Goal: Information Seeking & Learning: Learn about a topic

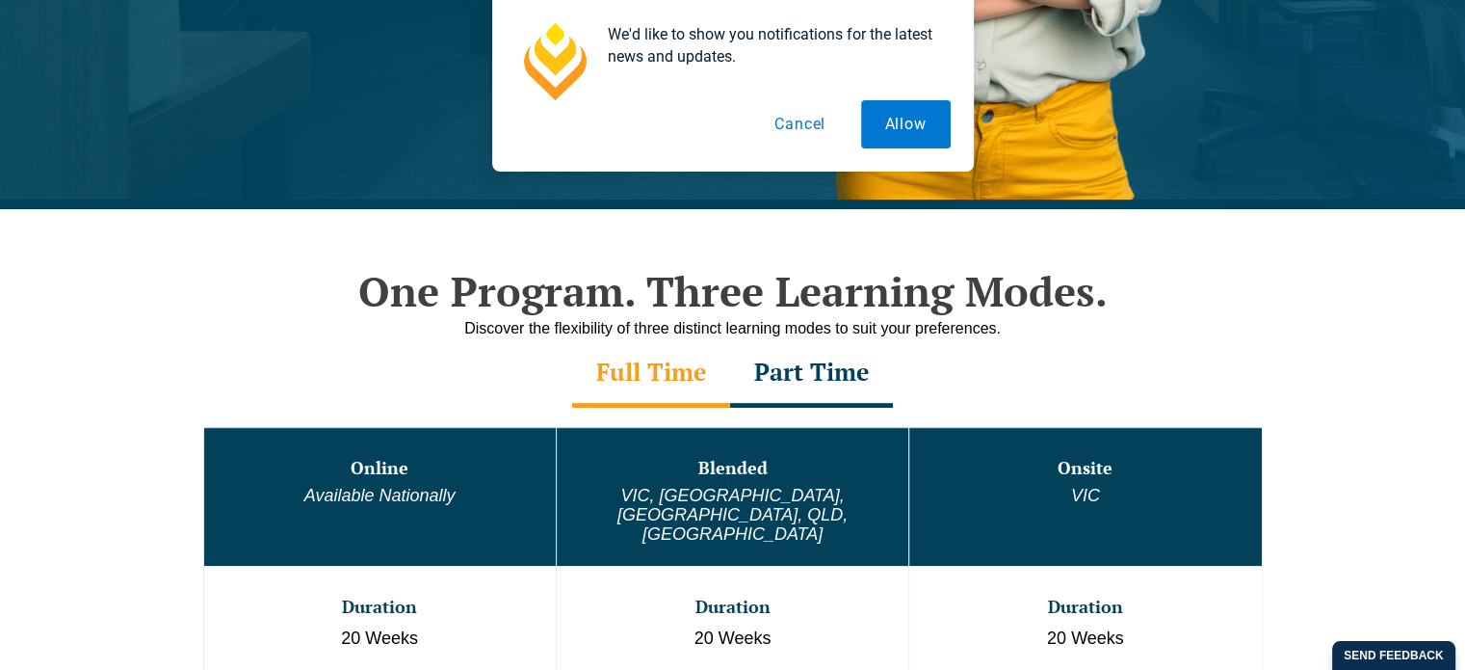
scroll to position [963, 0]
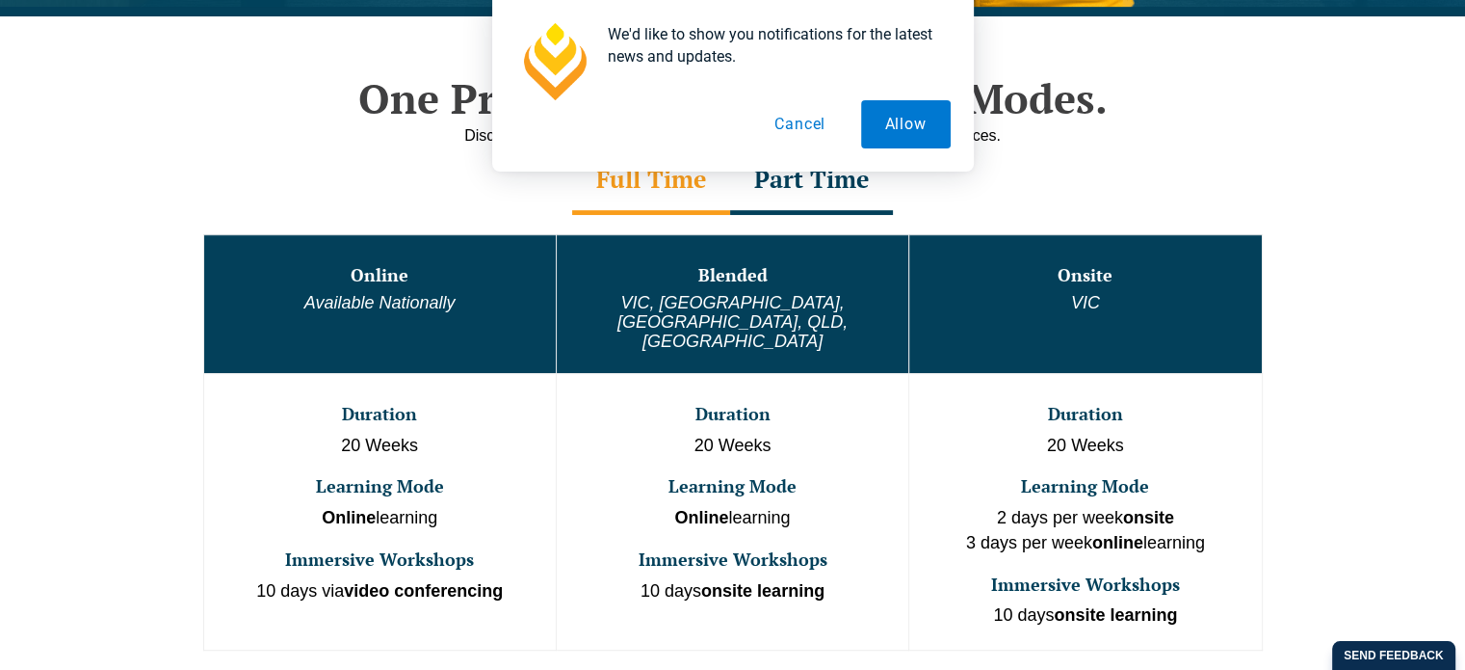
click at [820, 119] on button "Cancel" at bounding box center [800, 124] width 99 height 48
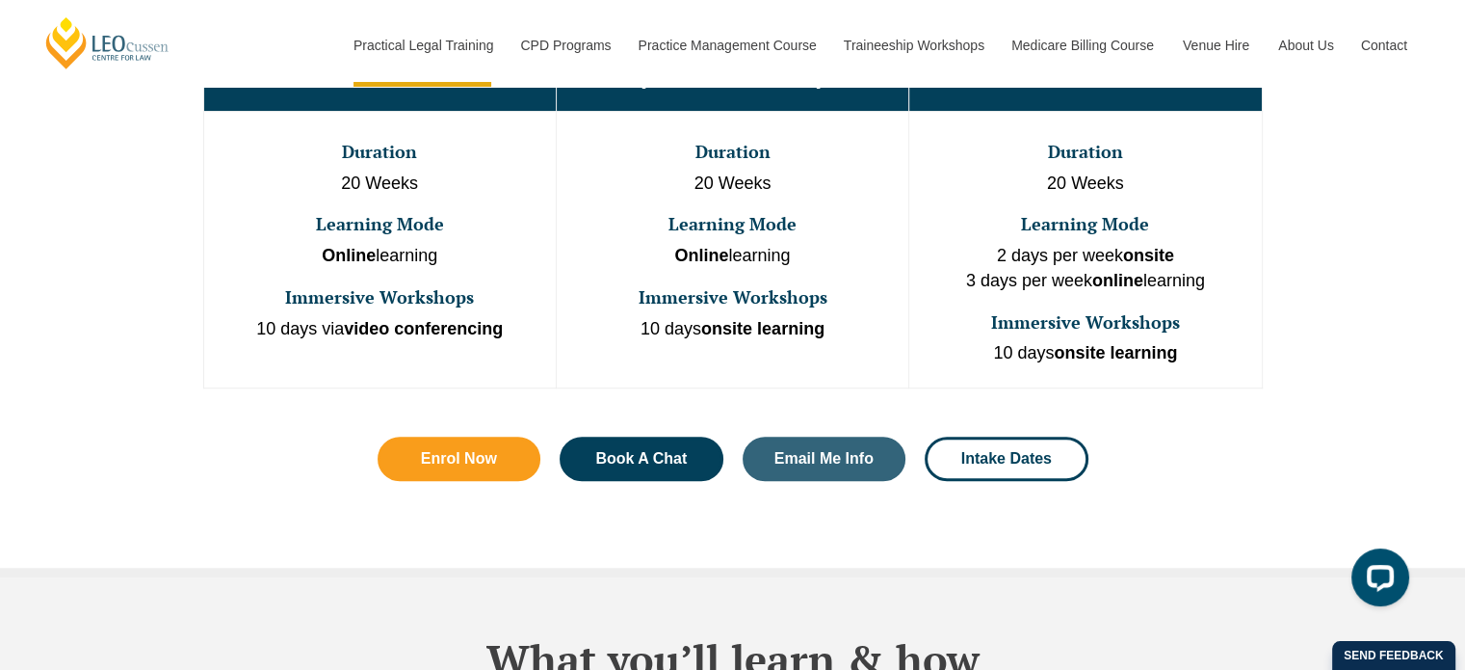
scroll to position [1253, 0]
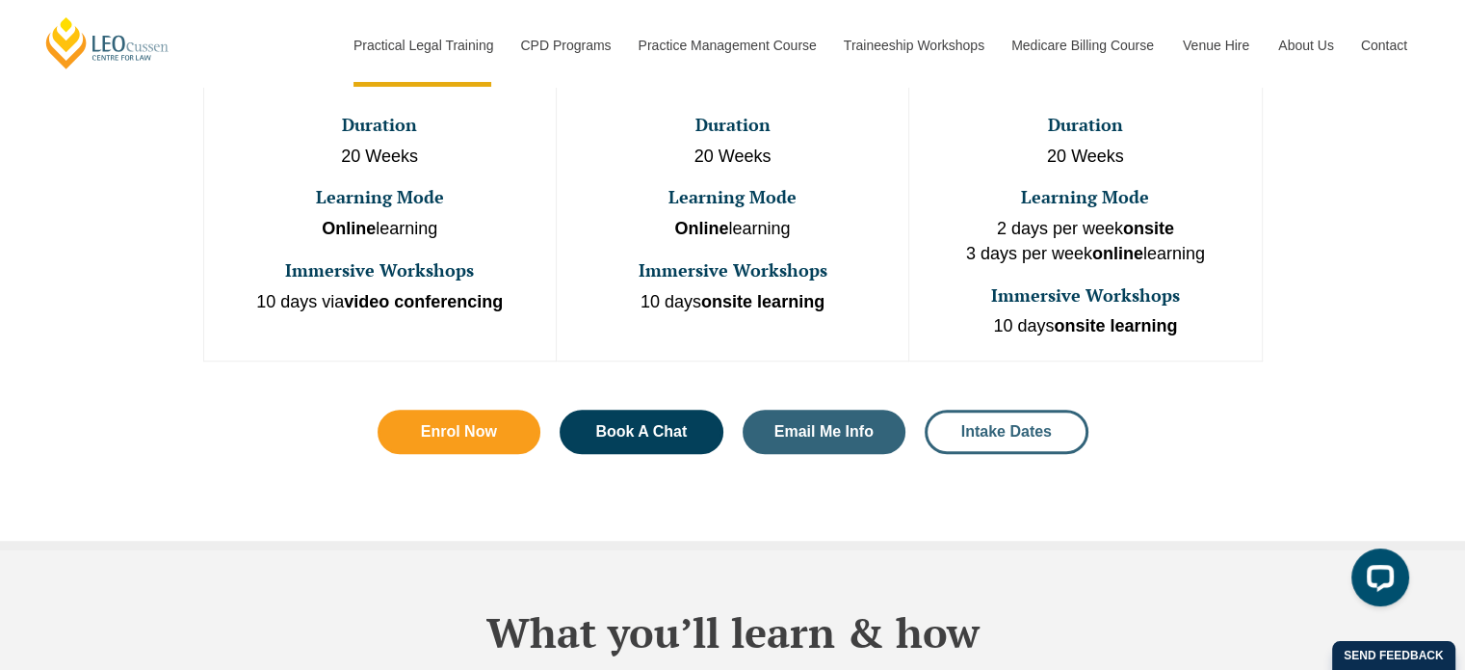
click at [1039, 424] on span "Intake Dates" at bounding box center [1007, 431] width 91 height 15
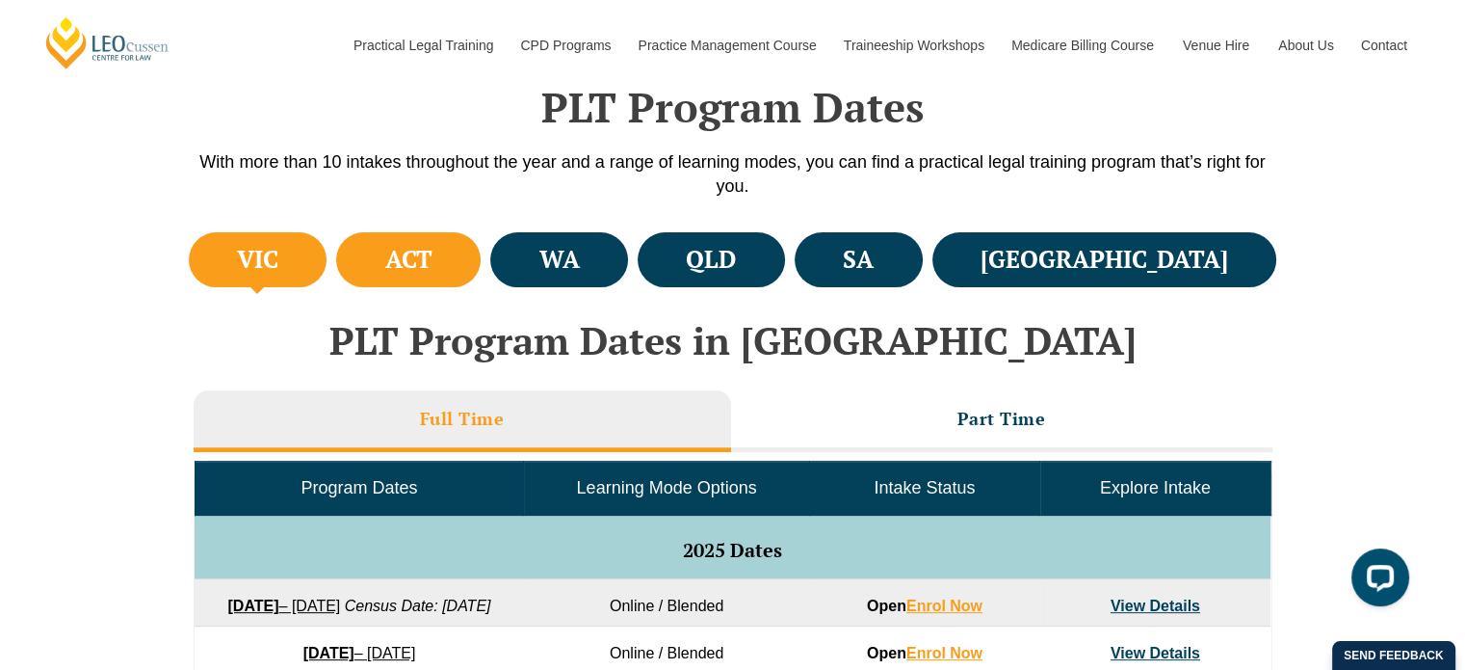
click at [433, 257] on h4 "ACT" at bounding box center [408, 260] width 47 height 32
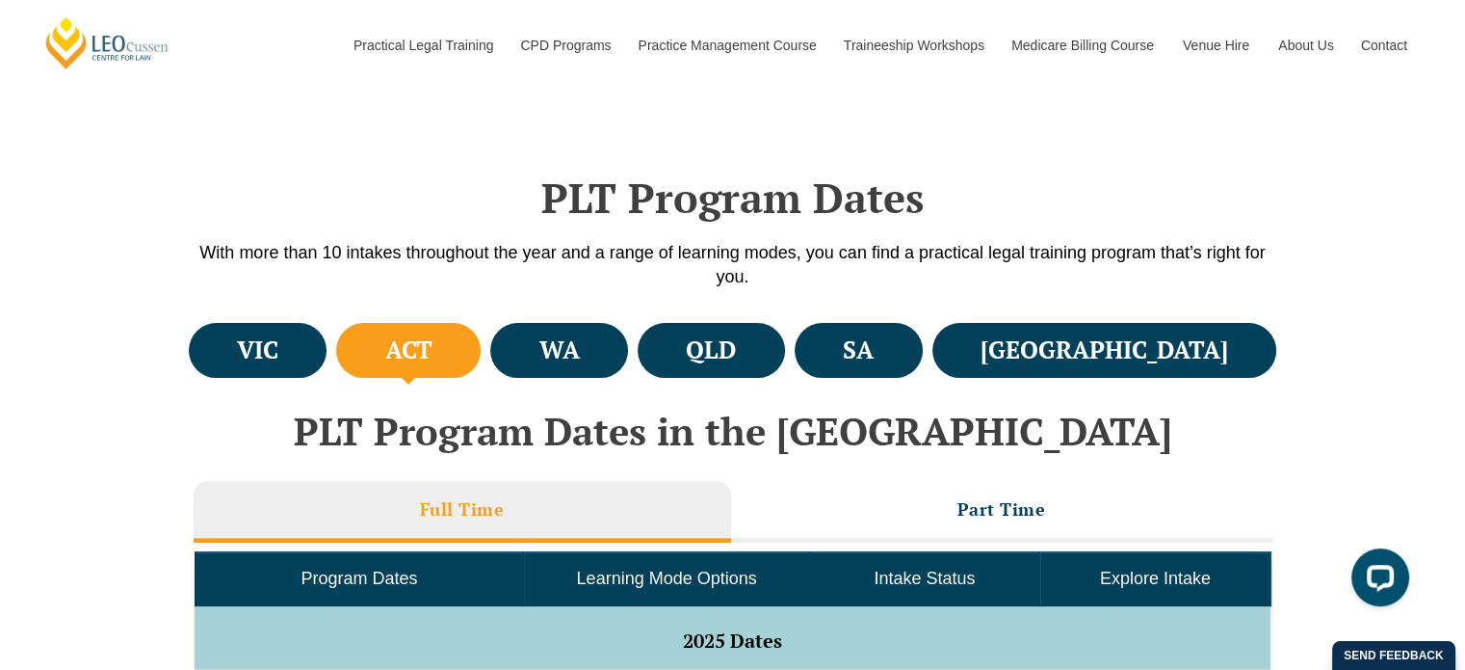
scroll to position [385, 0]
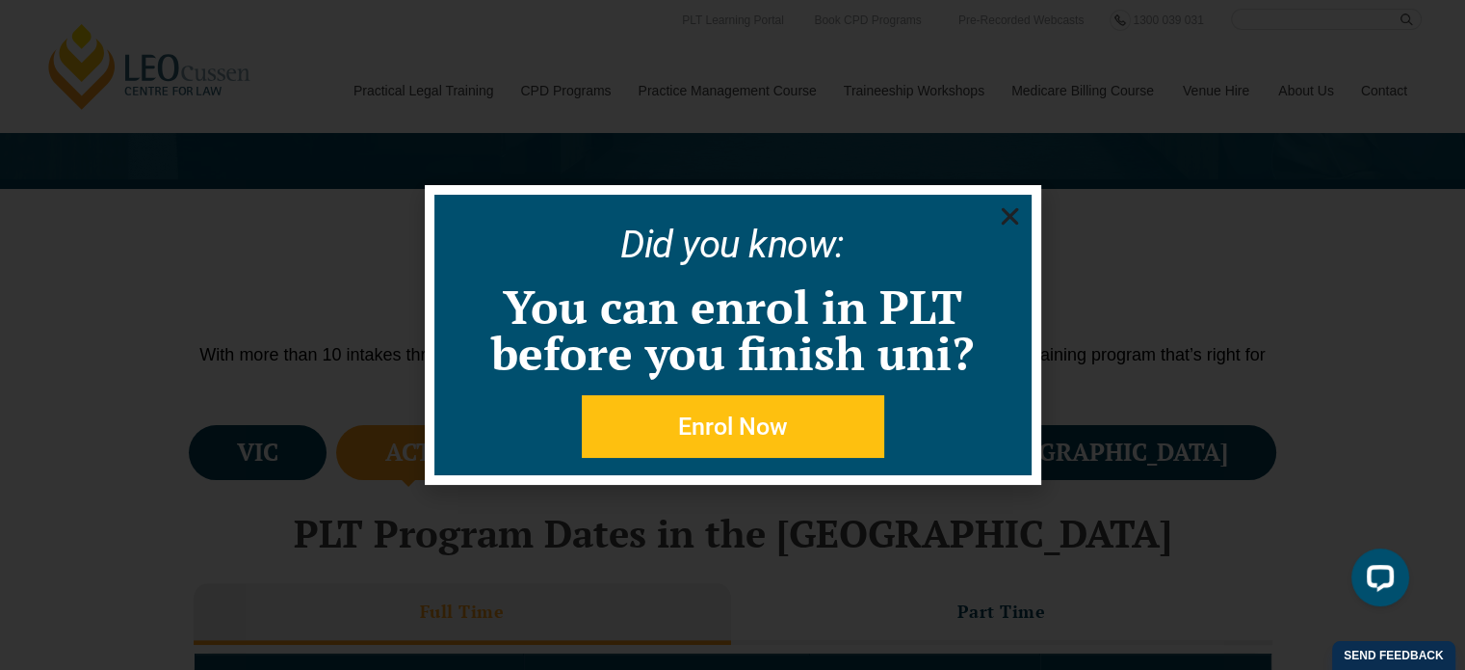
click at [999, 223] on icon "Close" at bounding box center [1010, 216] width 24 height 24
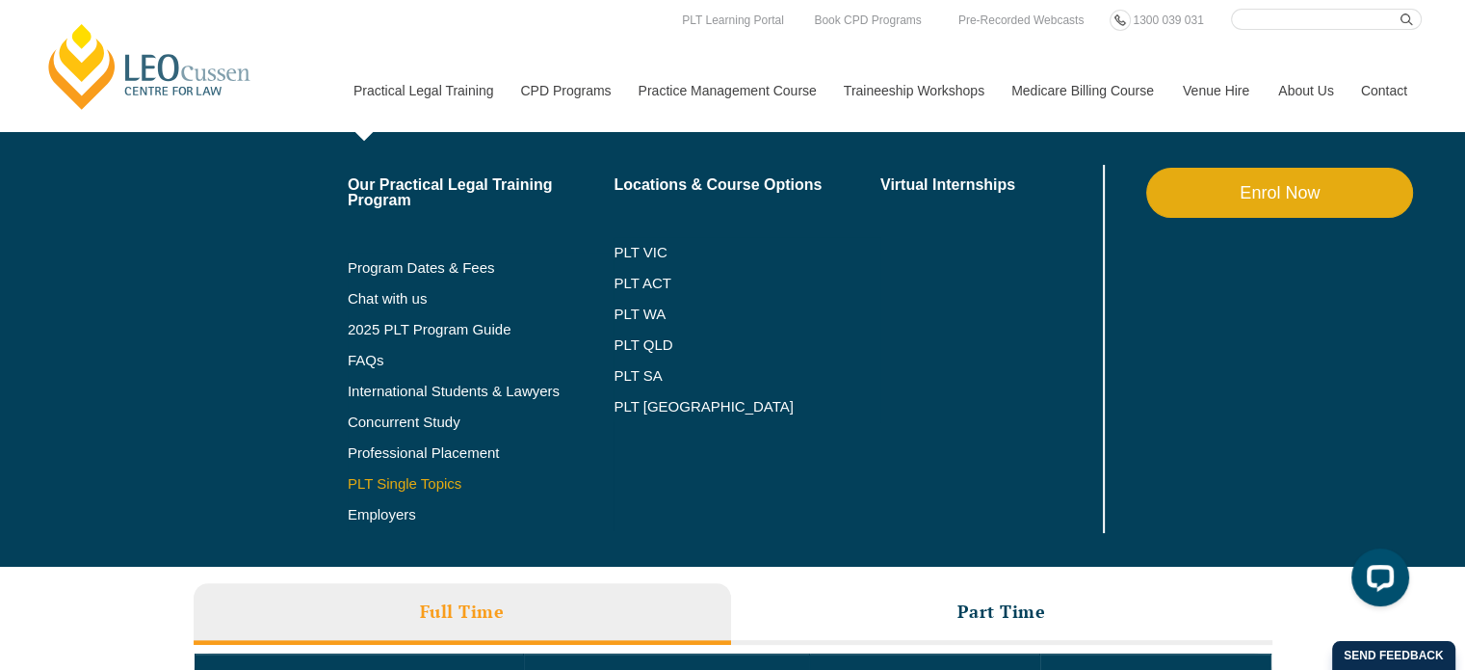
click at [389, 488] on link "PLT Single Topics" at bounding box center [481, 483] width 267 height 15
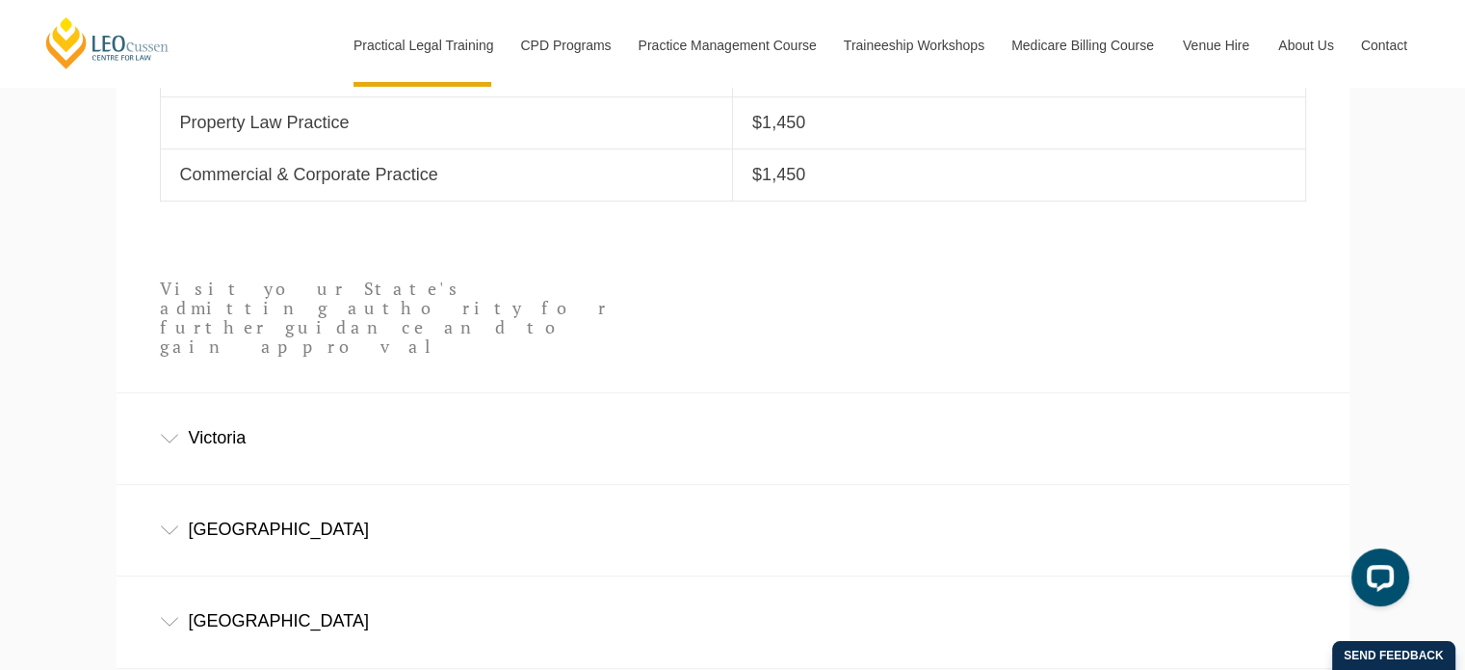
scroll to position [1060, 0]
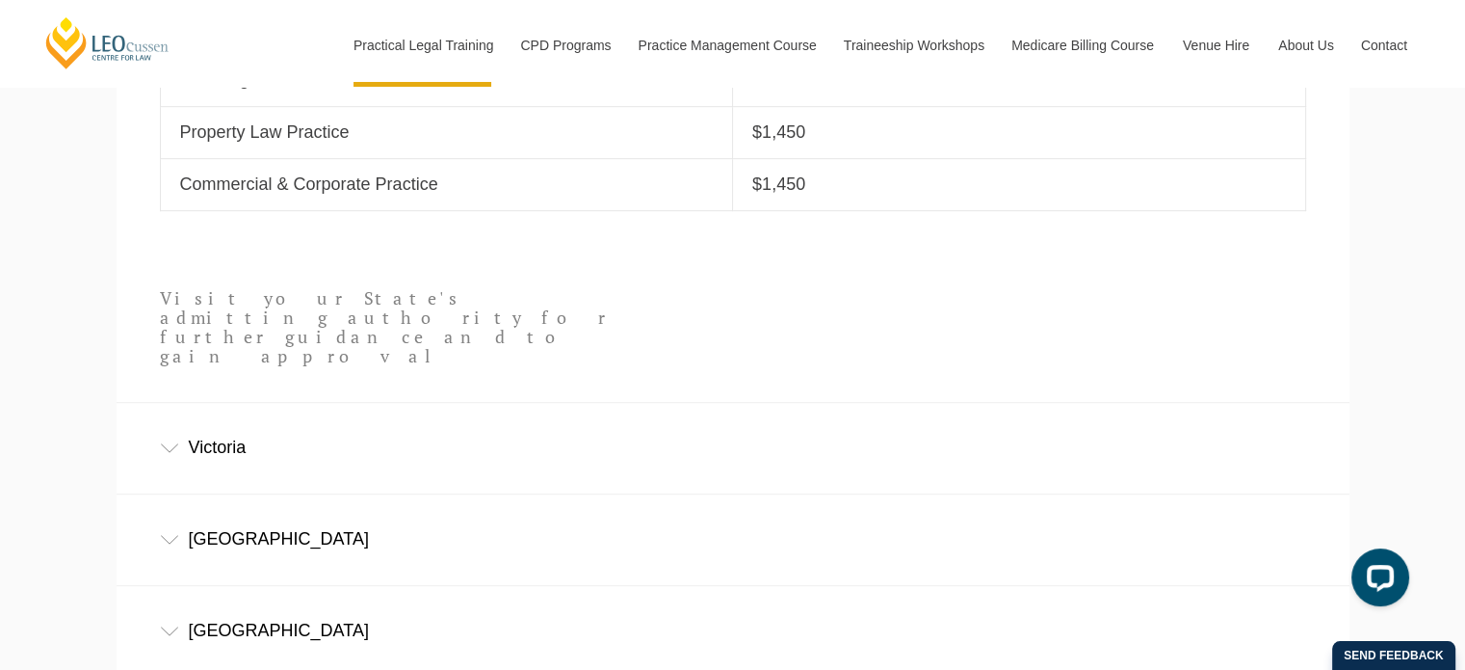
click at [207, 415] on div "Victoria" at bounding box center [733, 448] width 1233 height 90
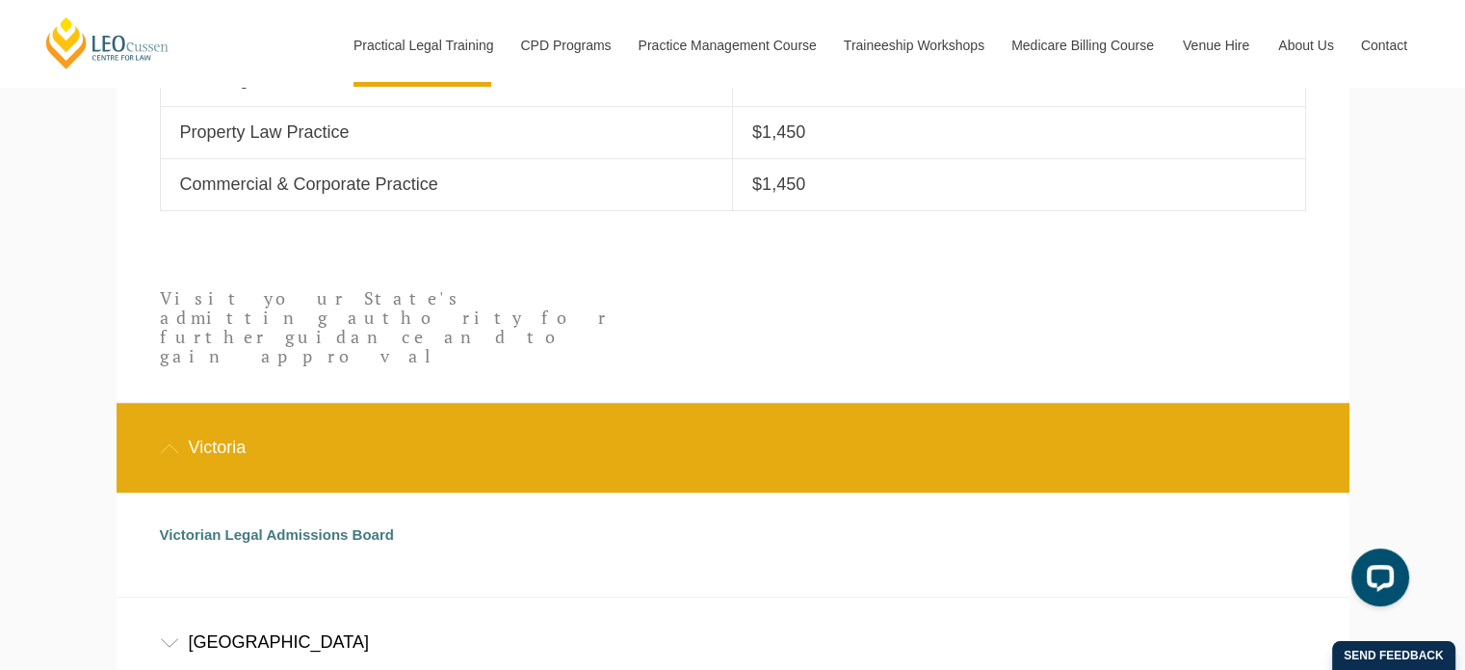
click at [207, 415] on div "Victoria" at bounding box center [733, 448] width 1233 height 90
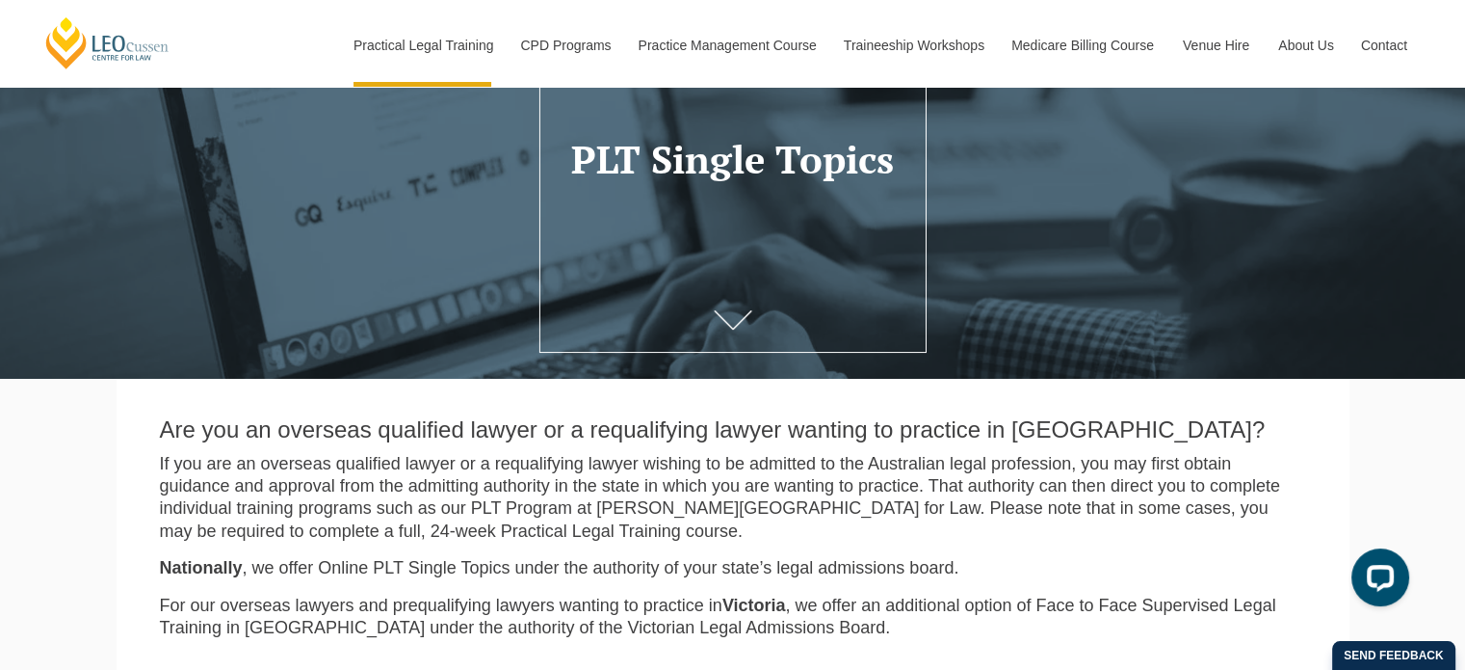
scroll to position [193, 0]
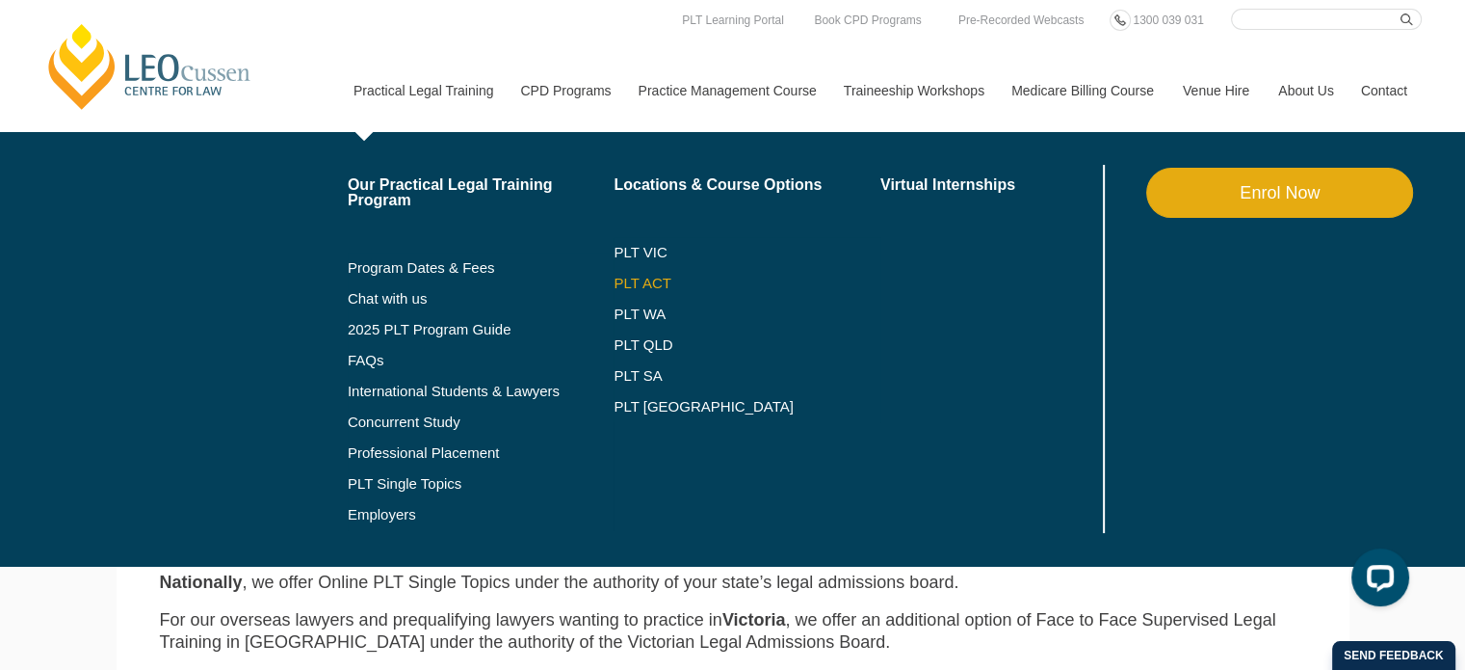
click at [643, 284] on link "PLT ACT" at bounding box center [747, 283] width 267 height 15
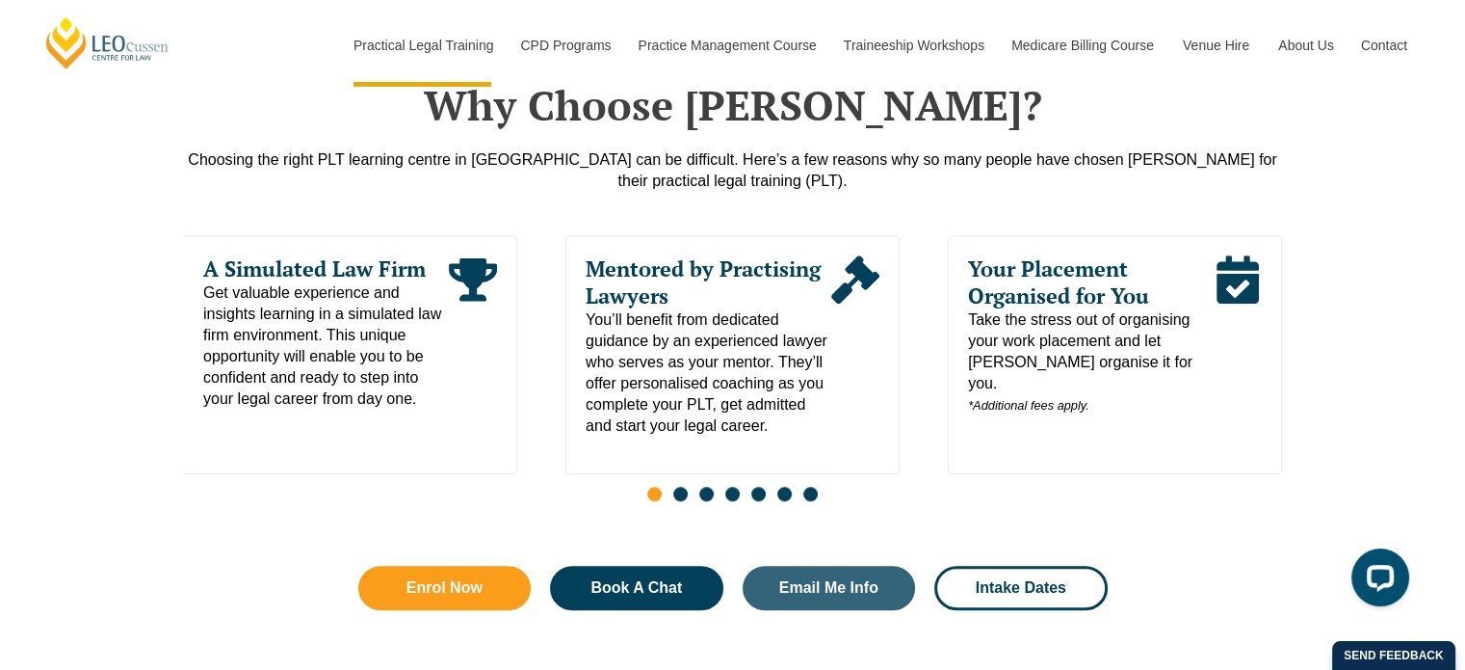
scroll to position [963, 0]
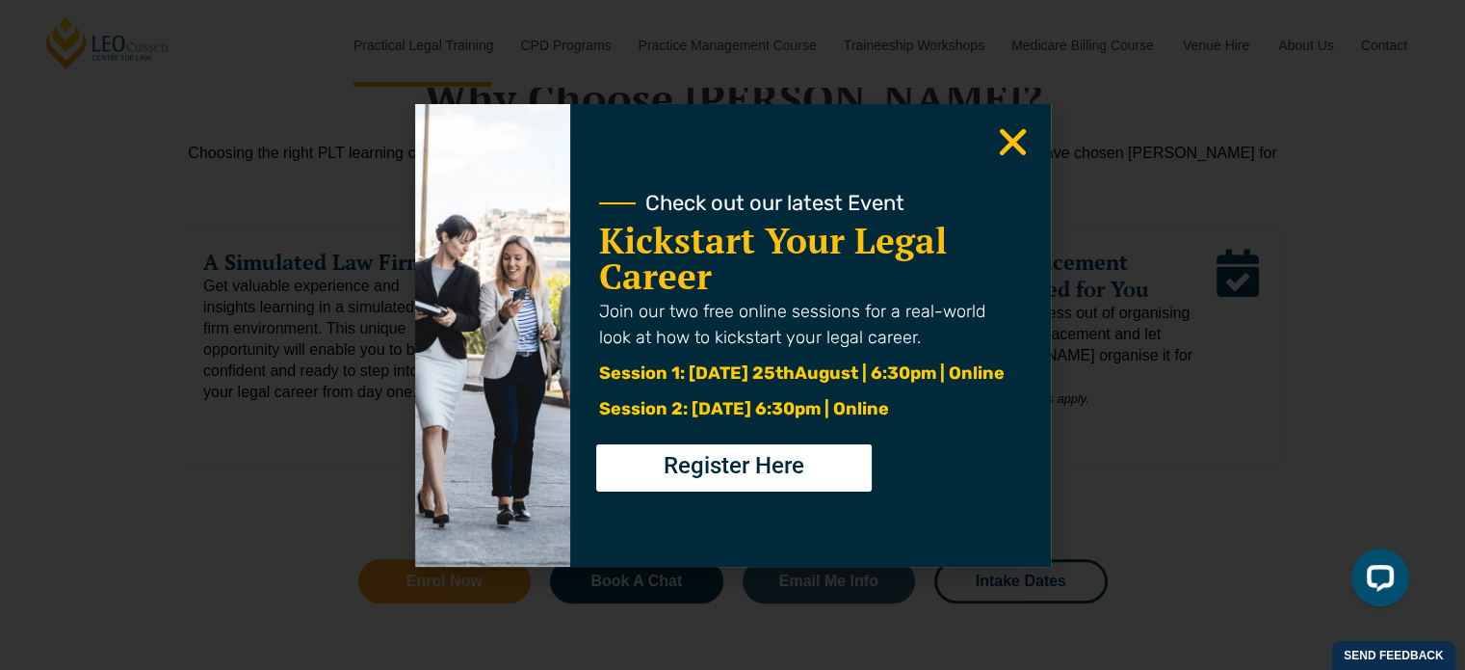
click at [1012, 141] on use "Close" at bounding box center [1012, 141] width 27 height 27
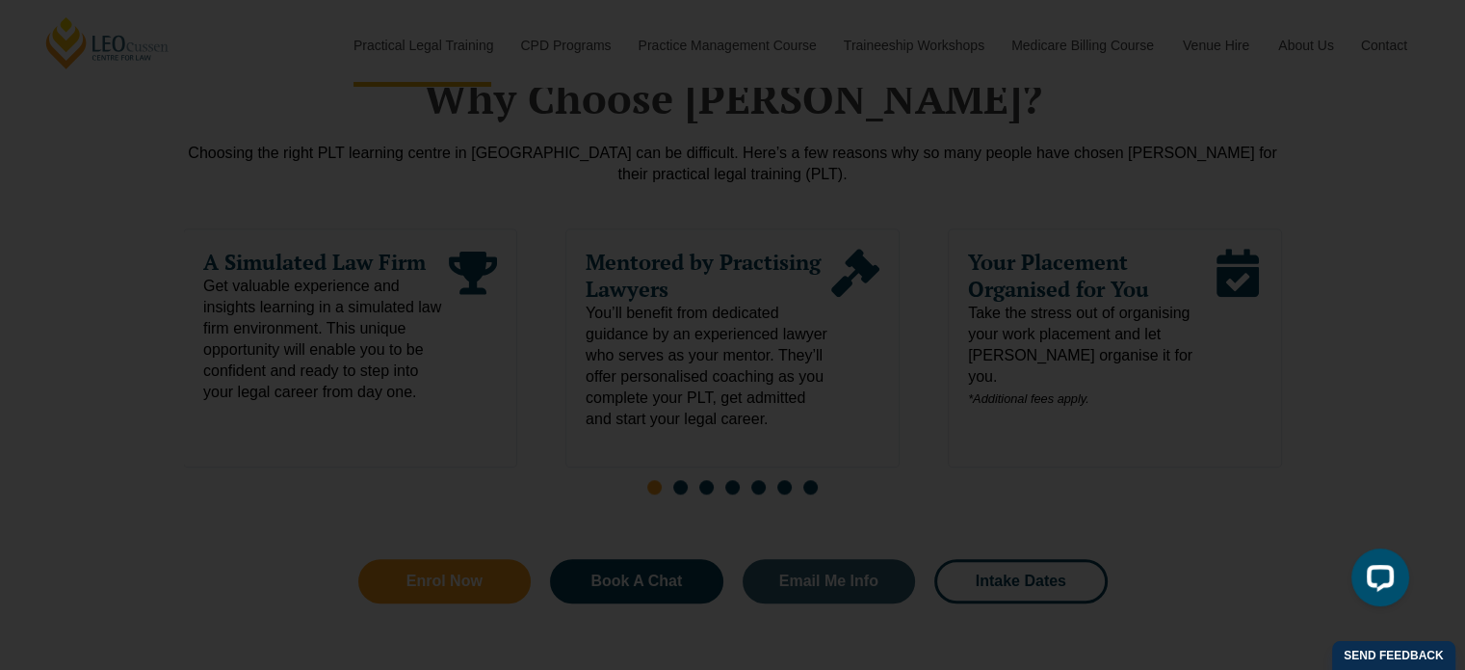
click at [1012, 141] on use "Close" at bounding box center [1012, 141] width 27 height 27
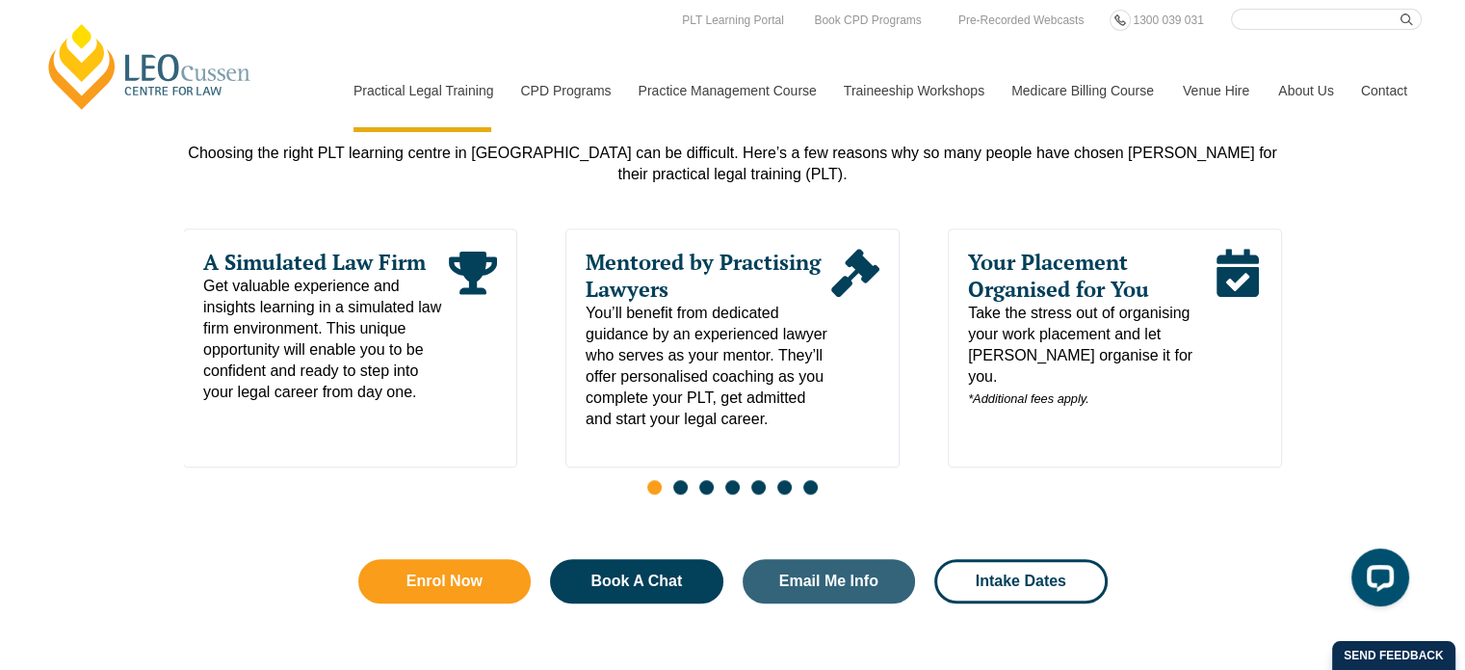
click at [675, 487] on span "Go to slide 2" at bounding box center [680, 487] width 14 height 14
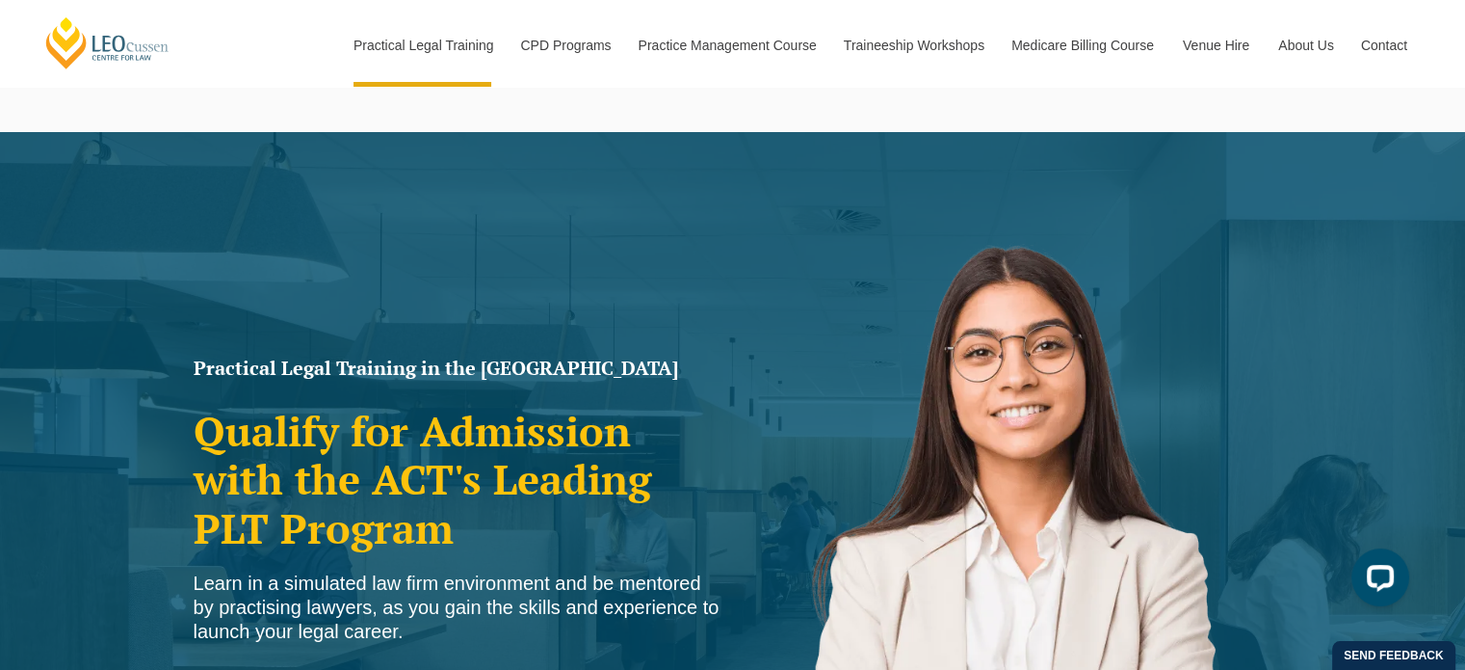
scroll to position [385, 0]
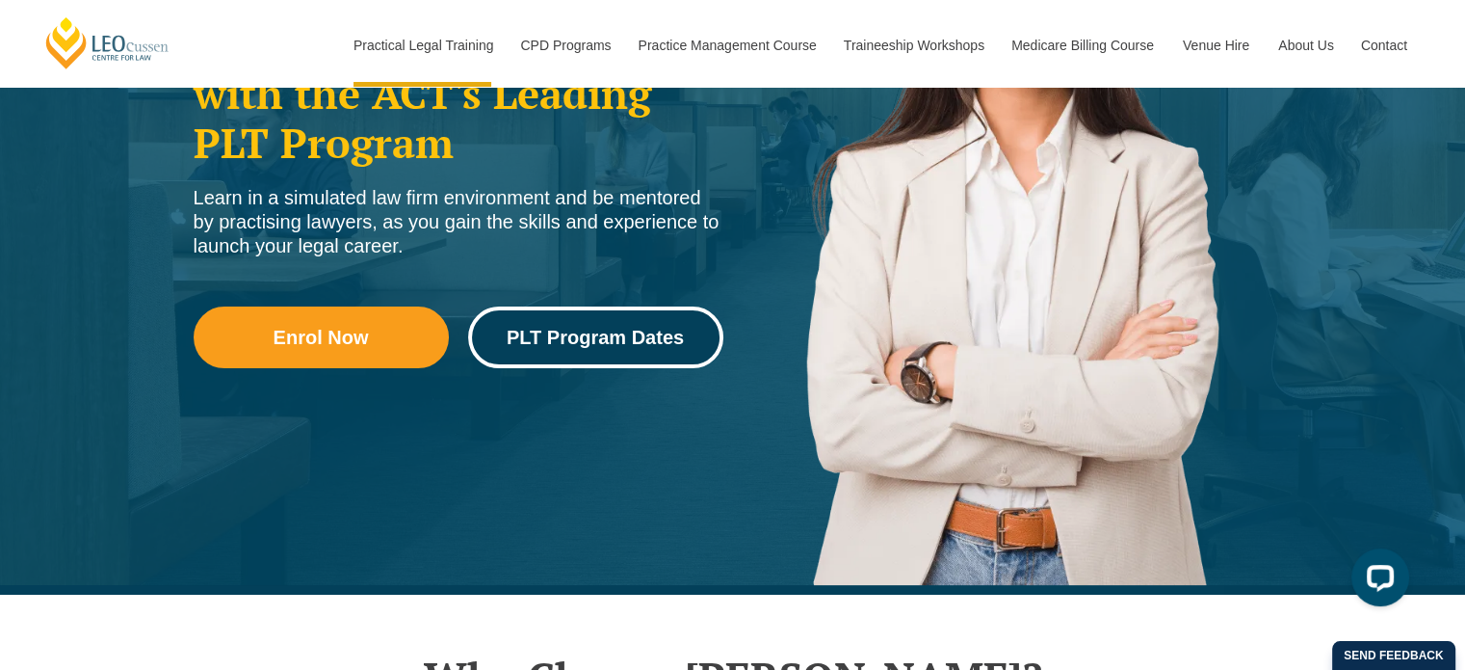
click at [565, 334] on span "PLT Program Dates" at bounding box center [595, 337] width 177 height 19
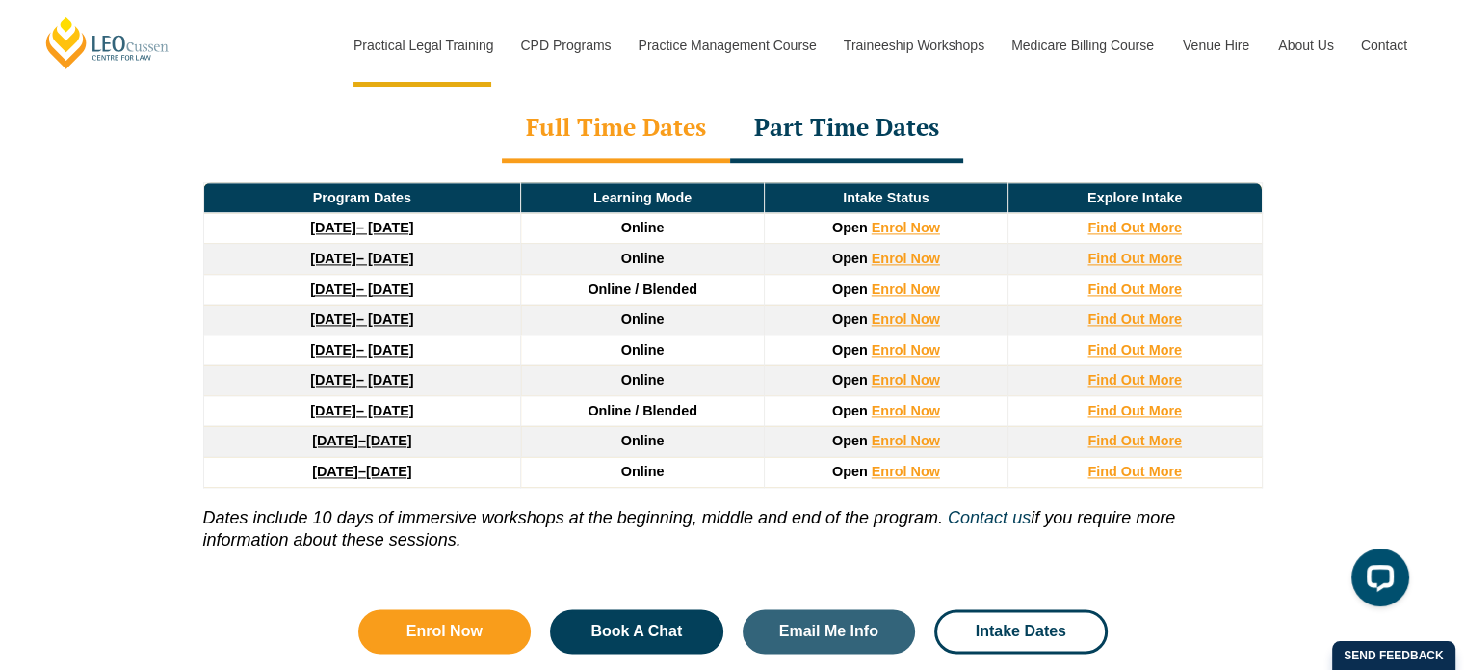
scroll to position [2694, 0]
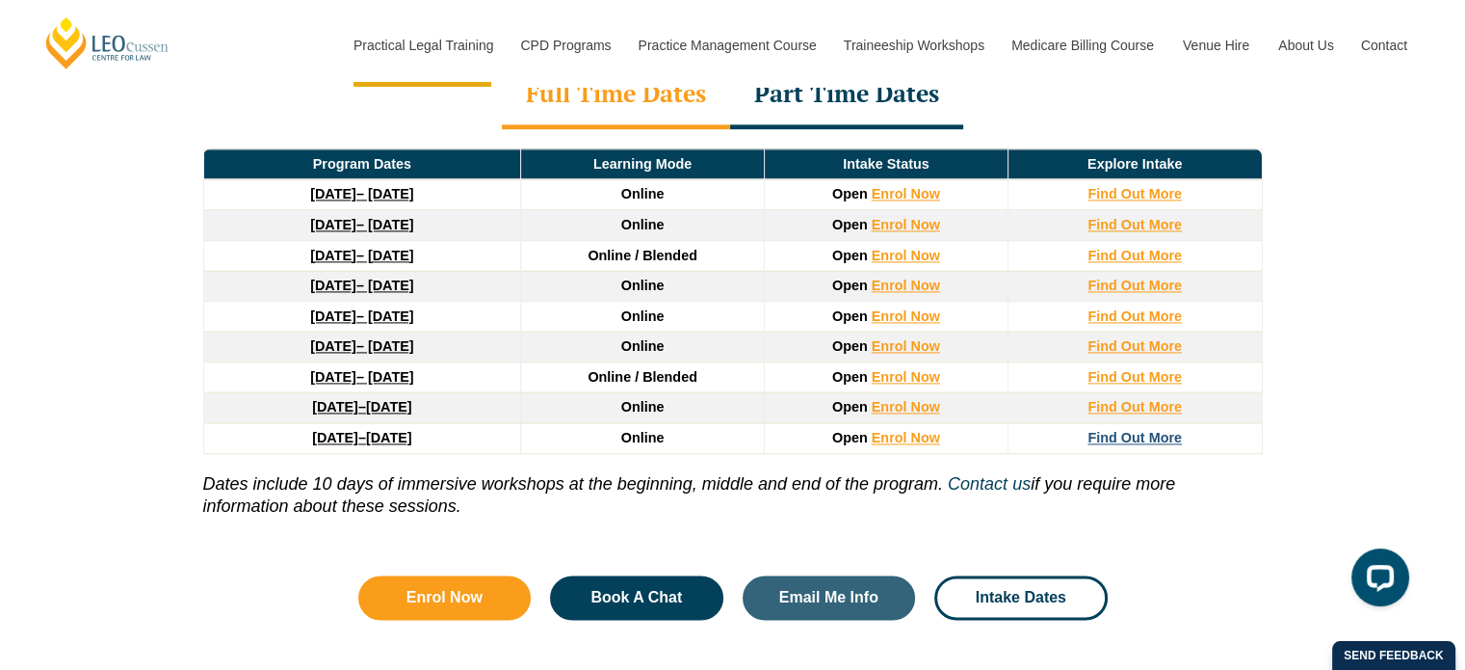
click at [1168, 430] on strong "Find Out More" at bounding box center [1135, 437] width 94 height 15
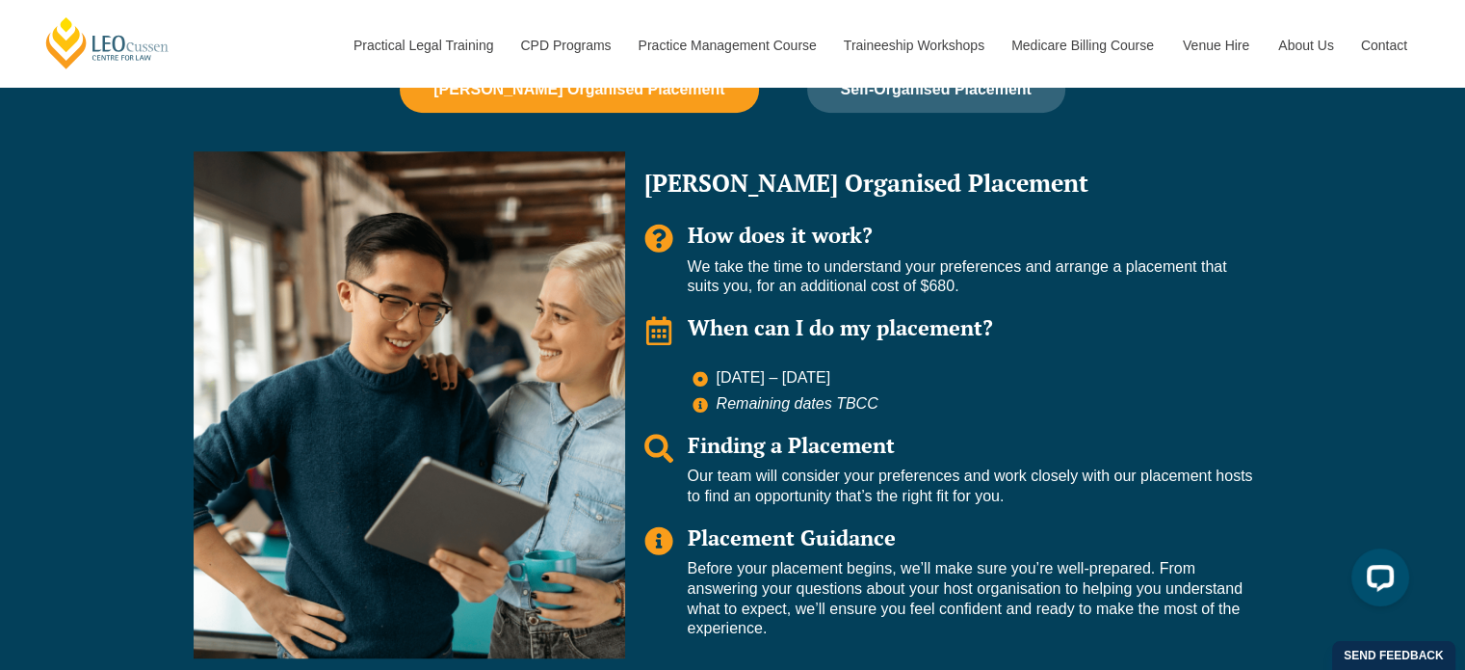
scroll to position [1156, 0]
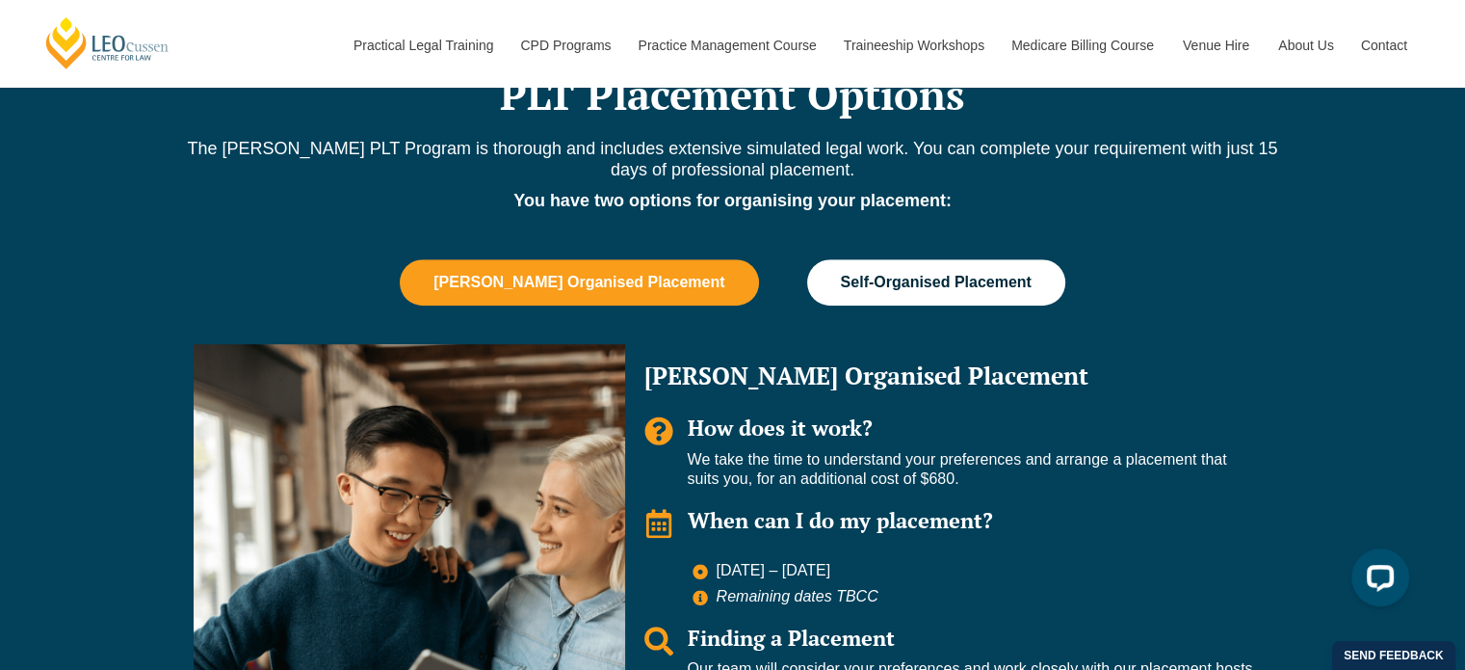
click at [823, 294] on button "Self-Organised Placement" at bounding box center [936, 282] width 258 height 46
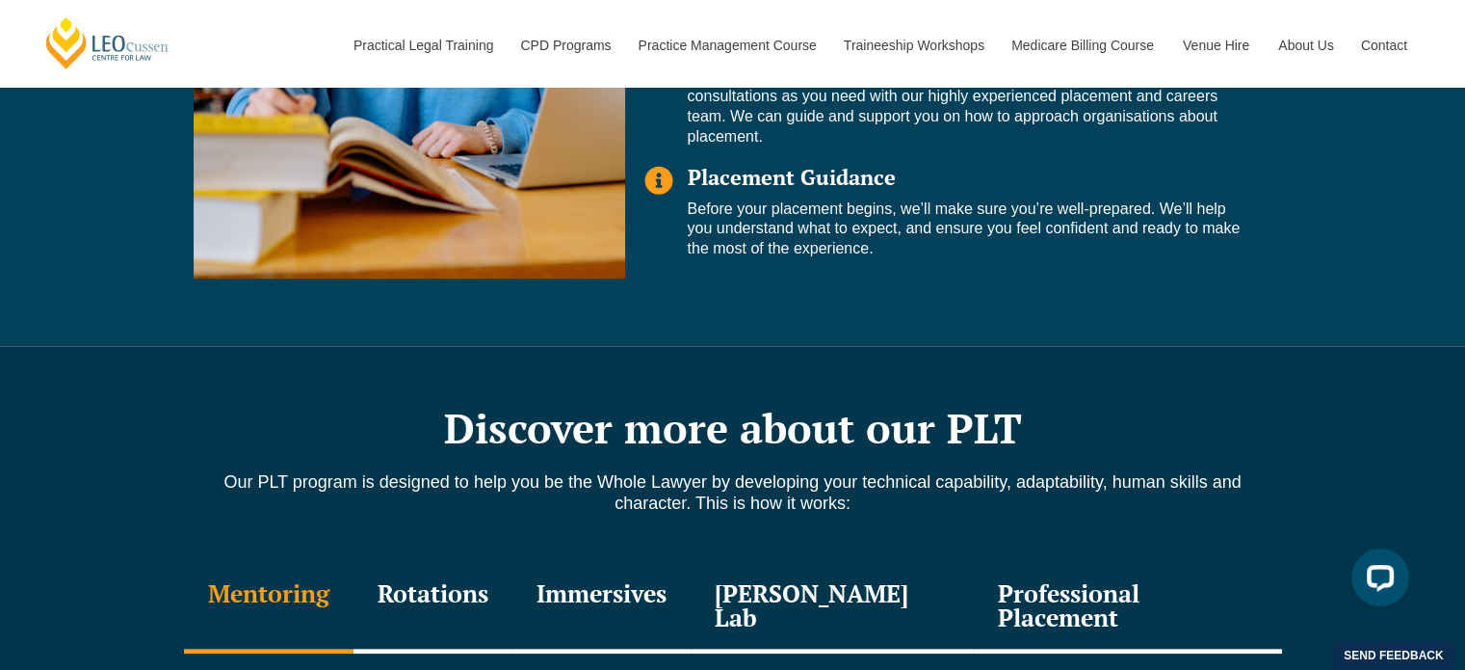
scroll to position [1927, 0]
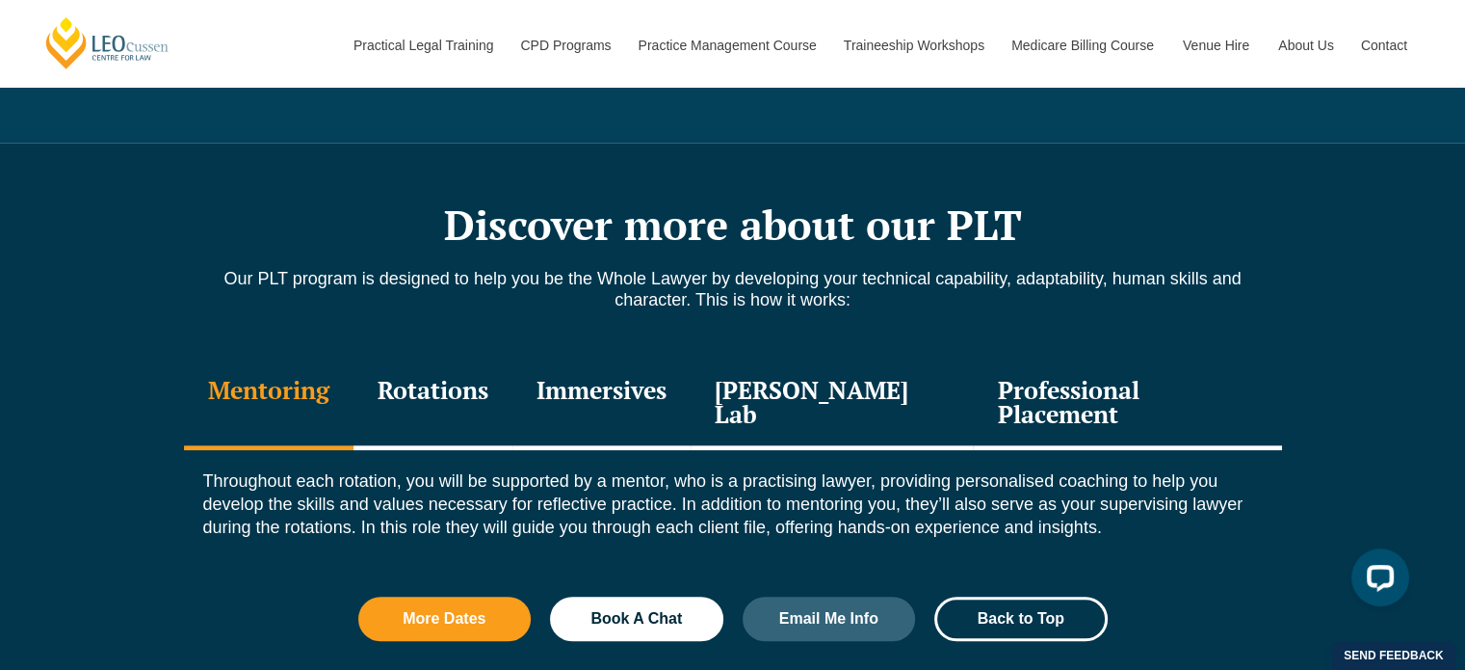
click at [451, 383] on div "Rotations" at bounding box center [433, 404] width 159 height 92
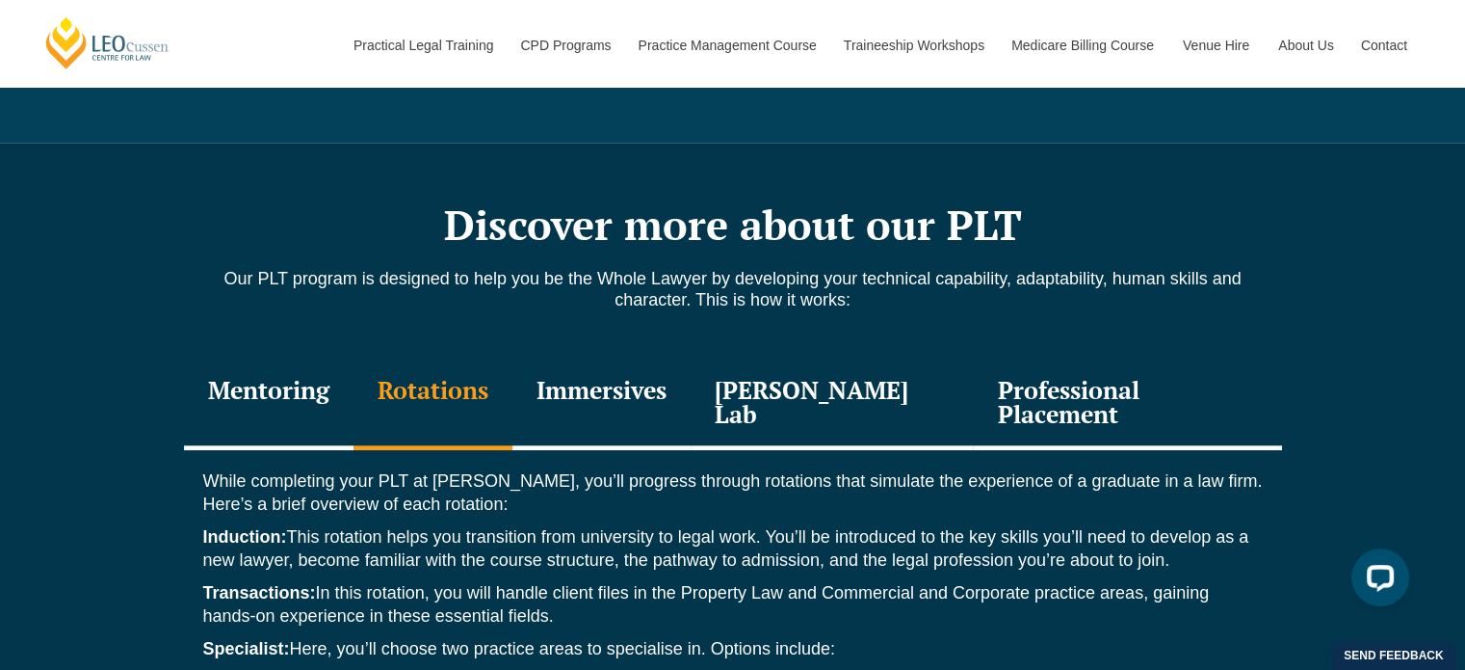
click at [605, 390] on div "Immersives" at bounding box center [602, 404] width 178 height 92
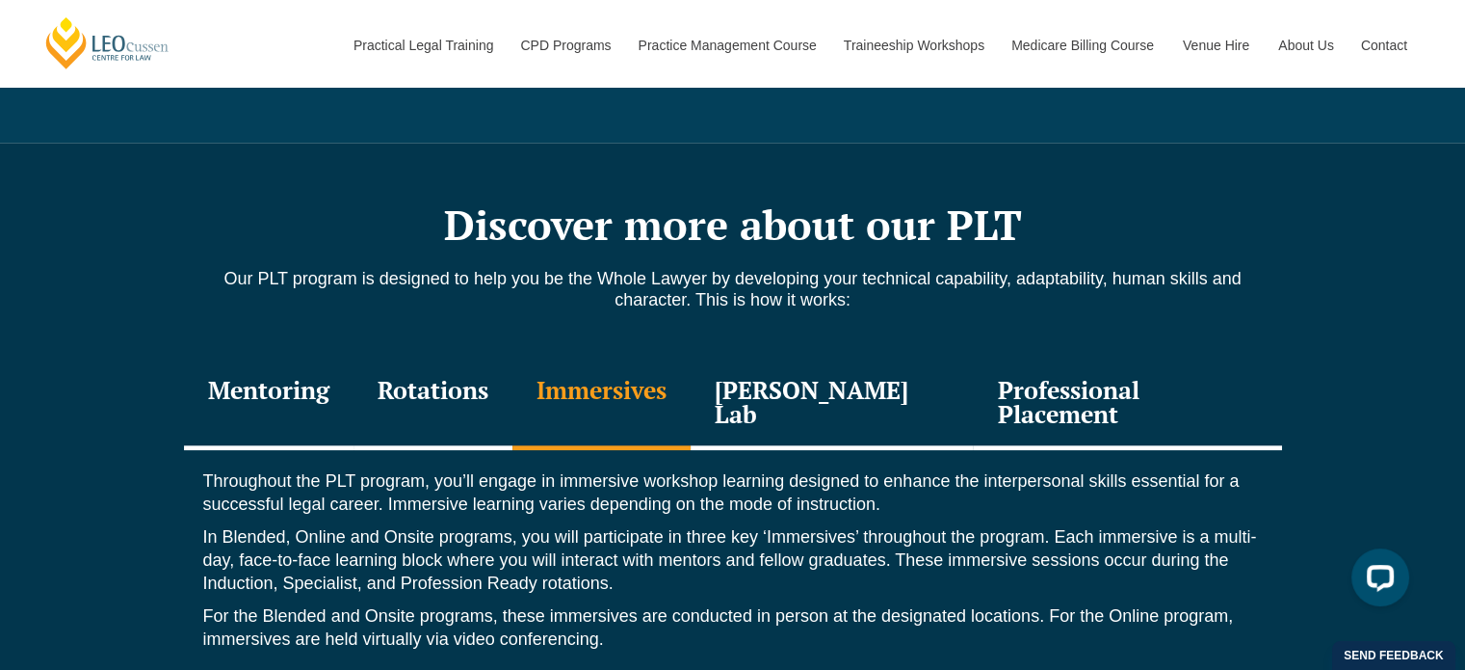
click at [848, 373] on div "[PERSON_NAME] Lab" at bounding box center [832, 404] width 283 height 92
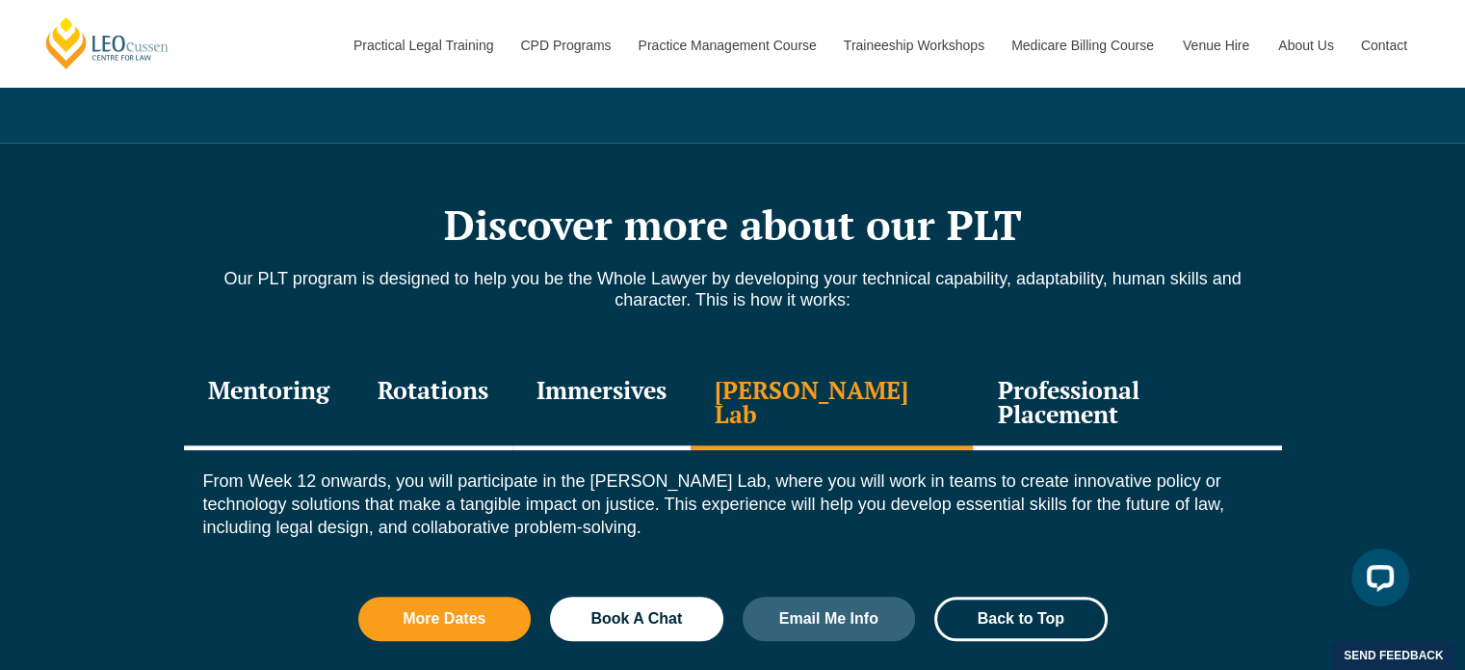
click at [1106, 395] on div "Professional Placement" at bounding box center [1127, 404] width 308 height 92
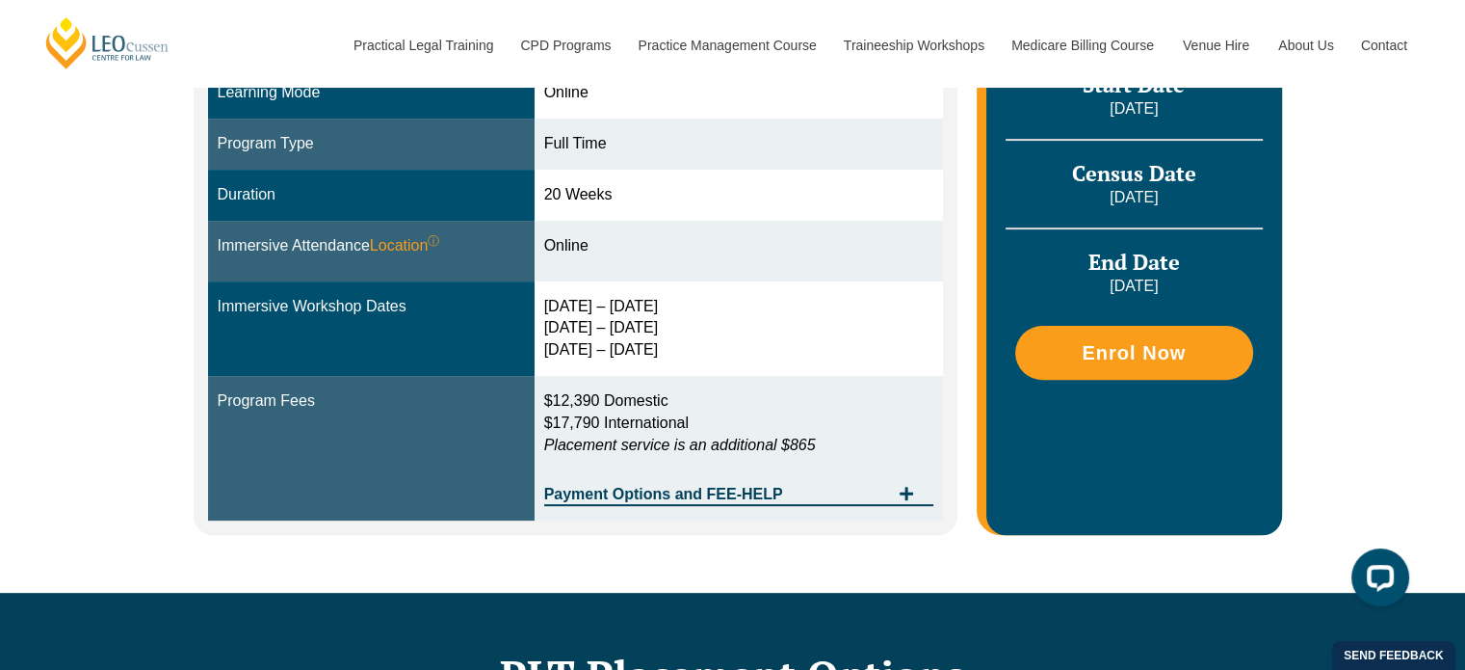
scroll to position [578, 0]
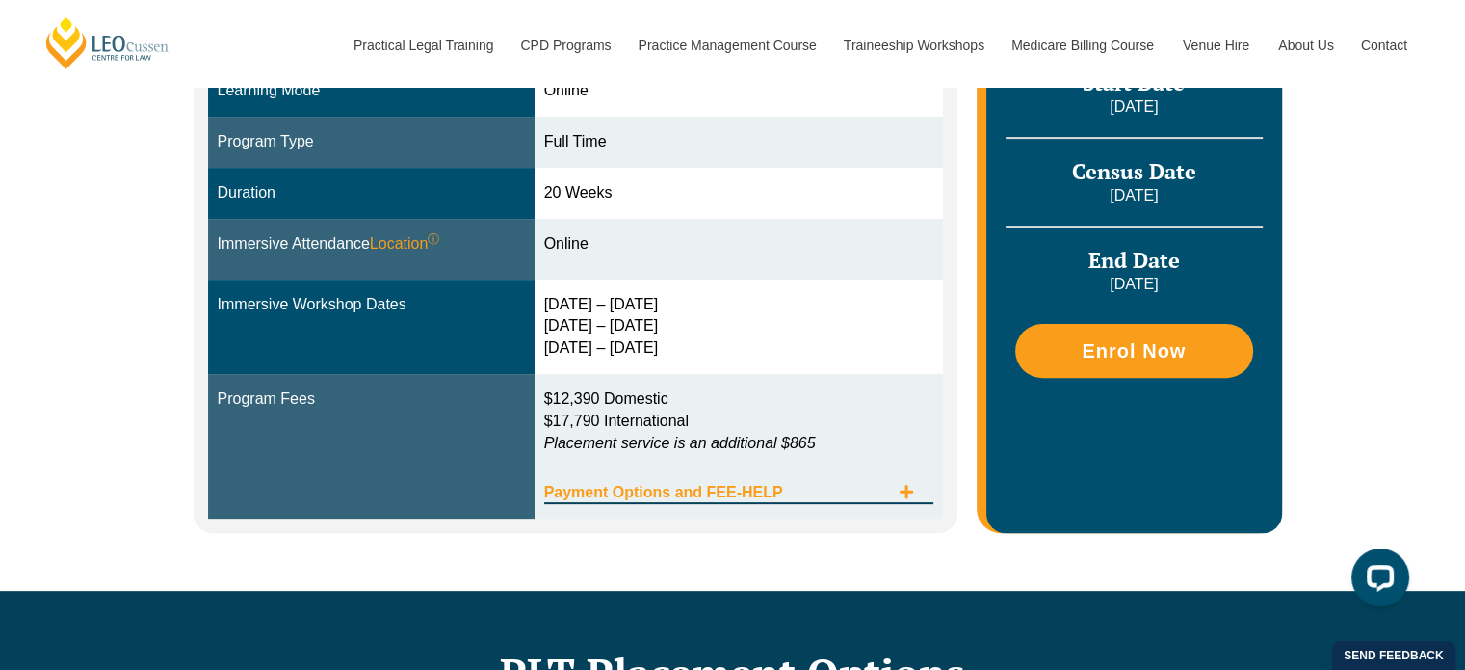
click at [908, 488] on icon "Tabs. Open items with Enter or Space, close with Escape and navigate using the …" at bounding box center [906, 491] width 13 height 13
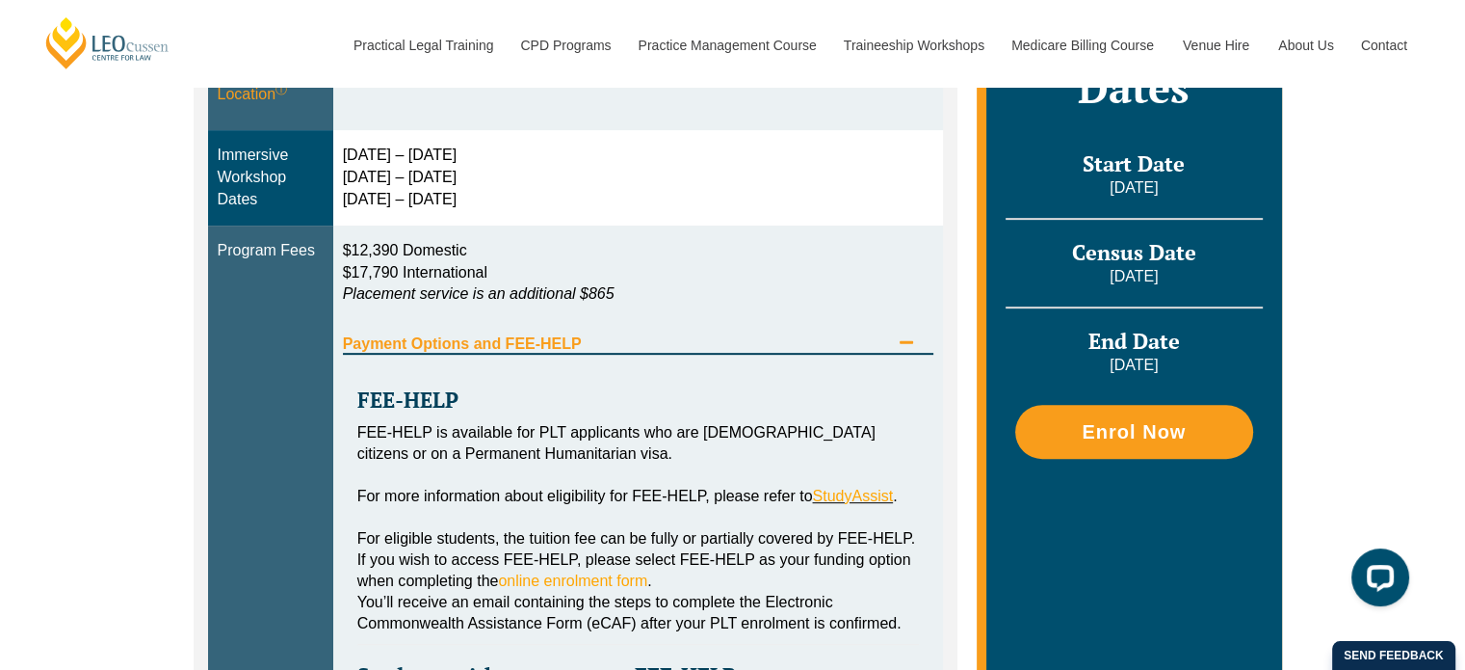
scroll to position [289, 0]
